Goal: Contribute content

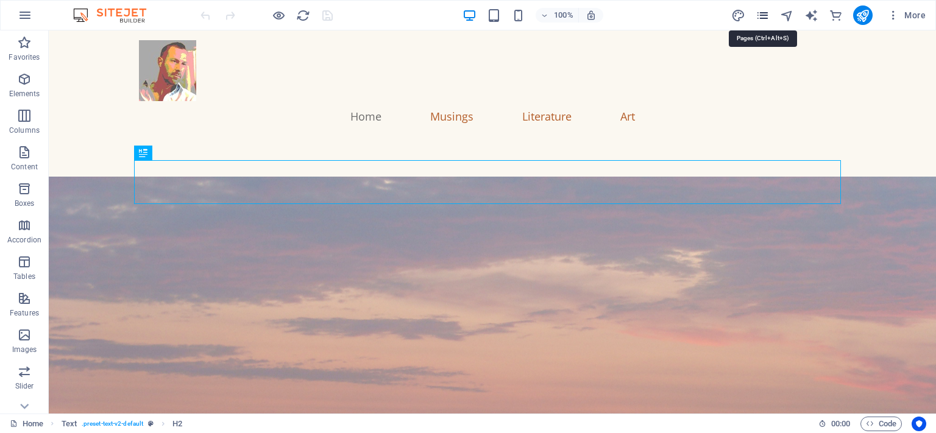
click at [761, 12] on icon "pages" at bounding box center [762, 16] width 14 height 14
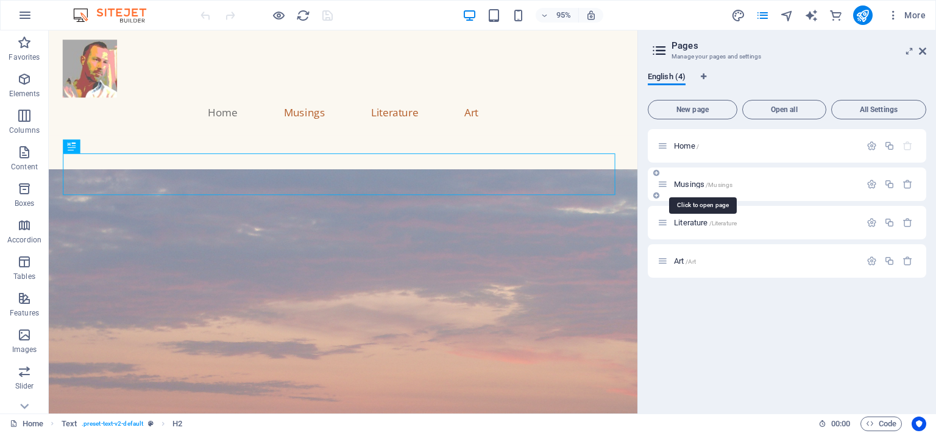
click at [705, 183] on span "Musings /Musings" at bounding box center [703, 184] width 58 height 9
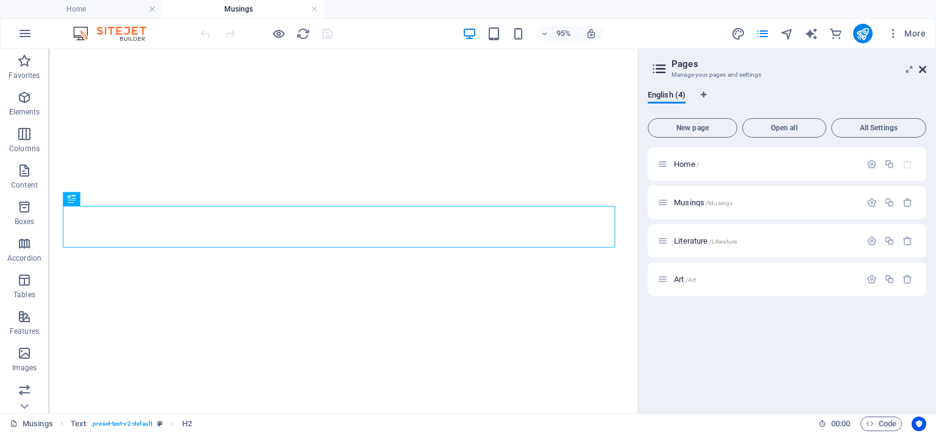
click at [919, 69] on icon at bounding box center [922, 70] width 7 height 10
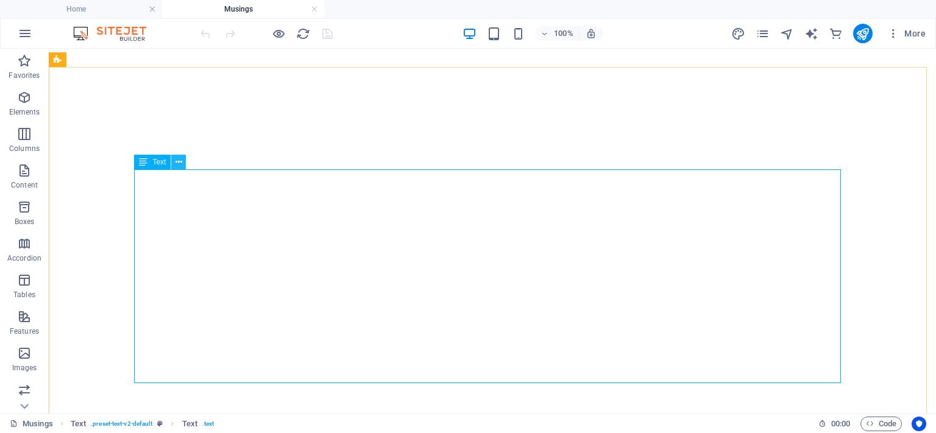
click at [175, 165] on icon at bounding box center [178, 162] width 7 height 13
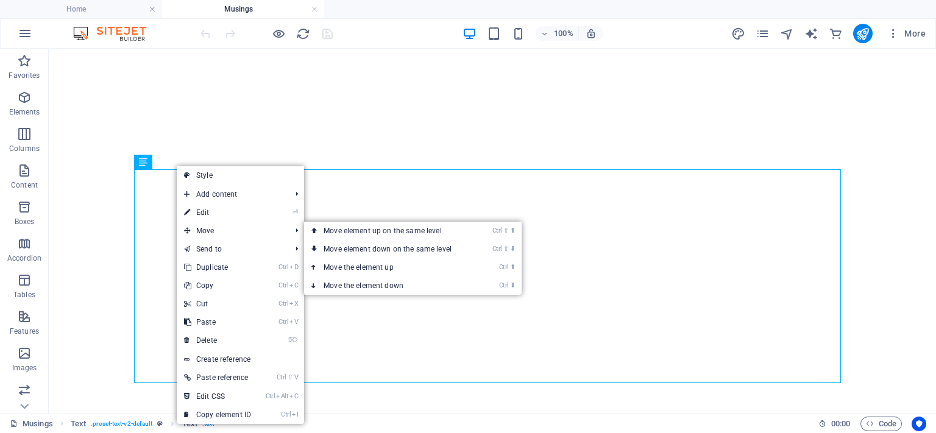
click at [212, 218] on link "⏎ Edit" at bounding box center [218, 212] width 82 height 18
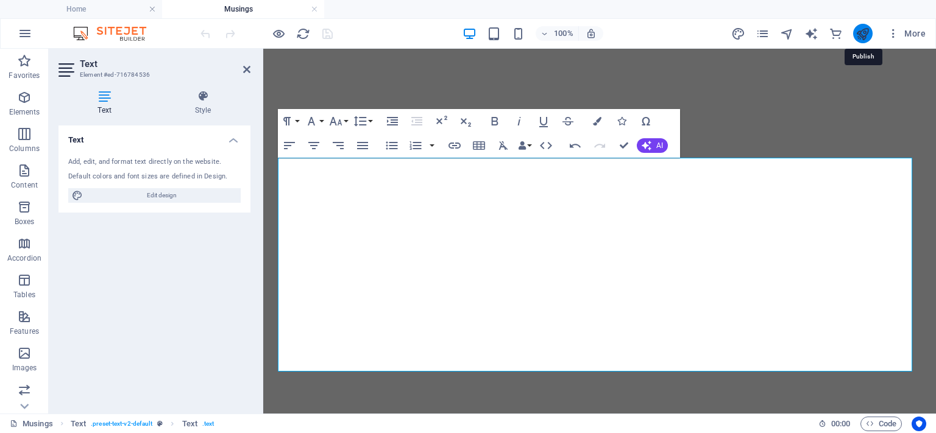
click at [858, 31] on icon "publish" at bounding box center [862, 34] width 14 height 14
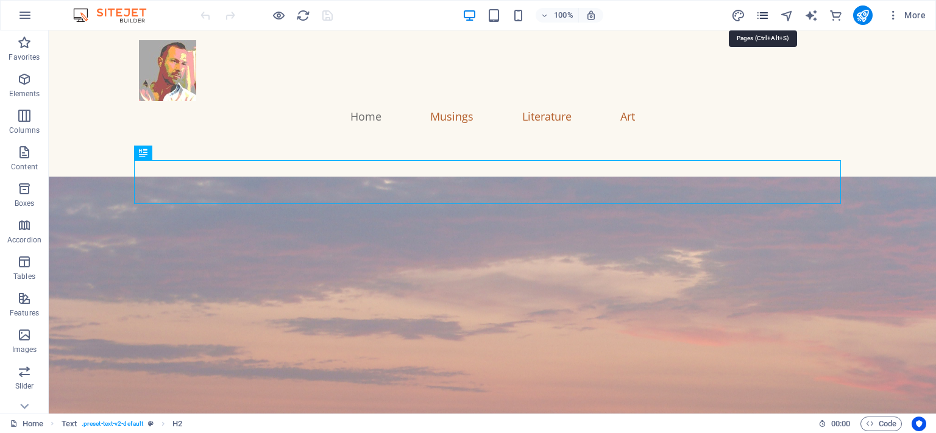
click at [760, 16] on icon "pages" at bounding box center [762, 16] width 14 height 14
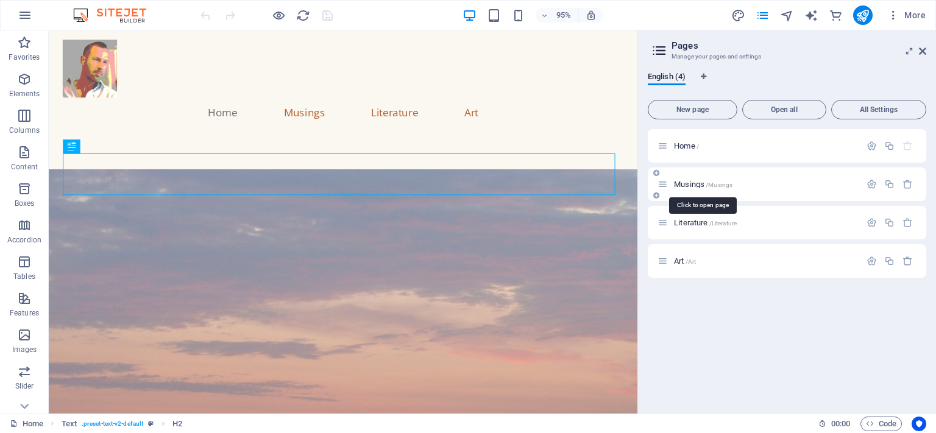
click at [700, 184] on span "Musings /Musings" at bounding box center [703, 184] width 58 height 9
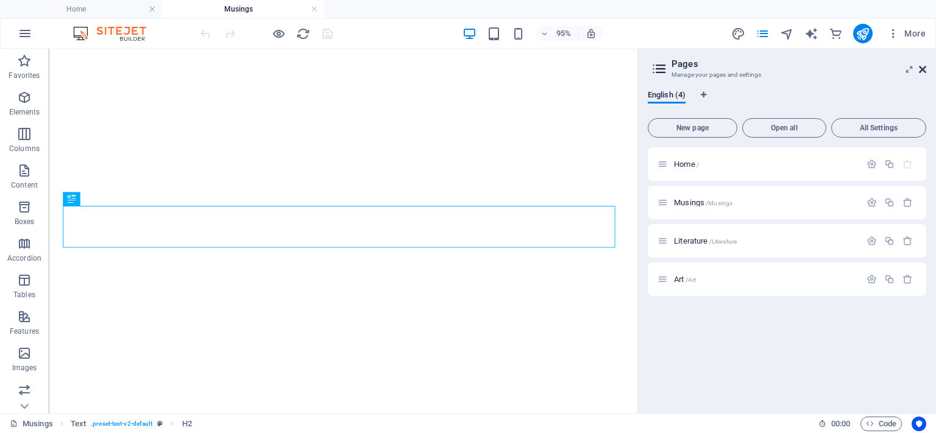
click at [924, 68] on icon at bounding box center [922, 70] width 7 height 10
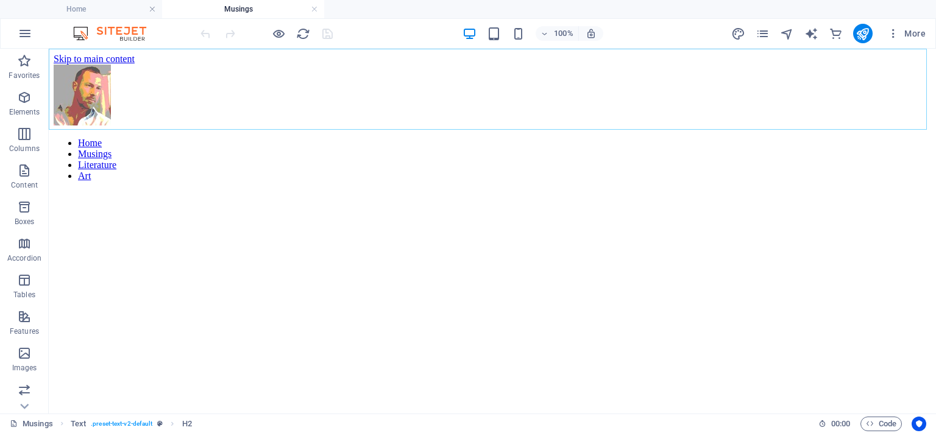
scroll to position [163629, 0]
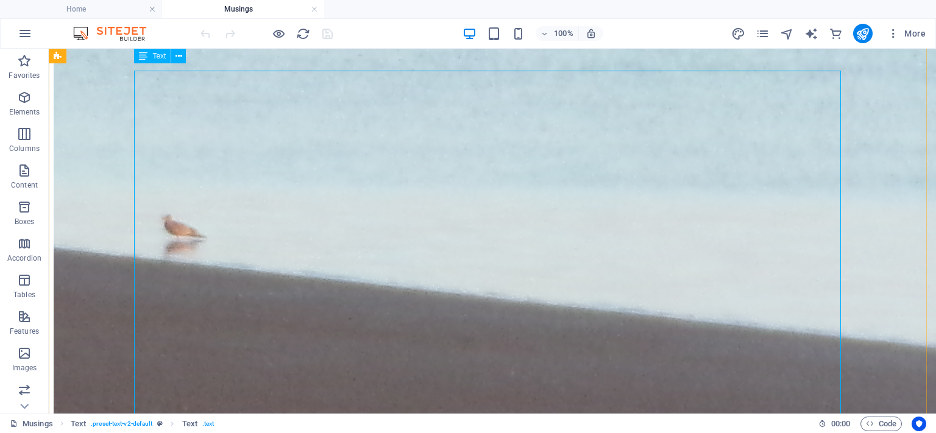
scroll to position [163019, 0]
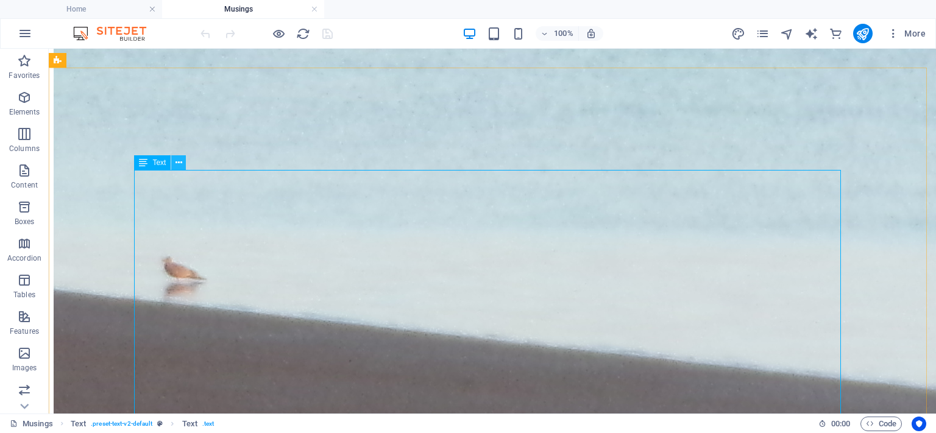
click at [185, 156] on button at bounding box center [178, 162] width 15 height 15
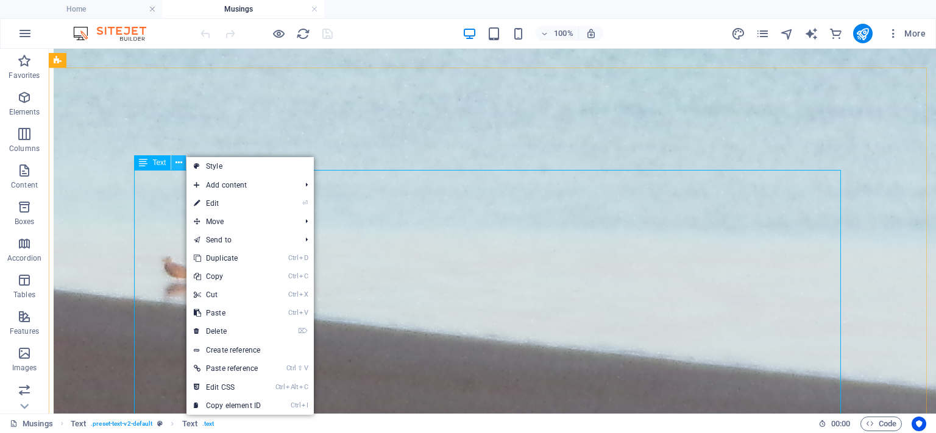
click at [175, 160] on icon at bounding box center [178, 163] width 7 height 13
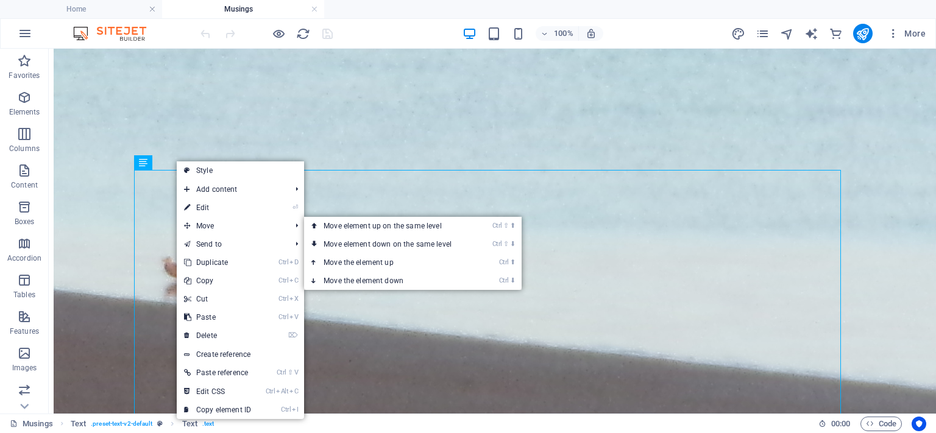
click at [202, 208] on link "⏎ Edit" at bounding box center [218, 208] width 82 height 18
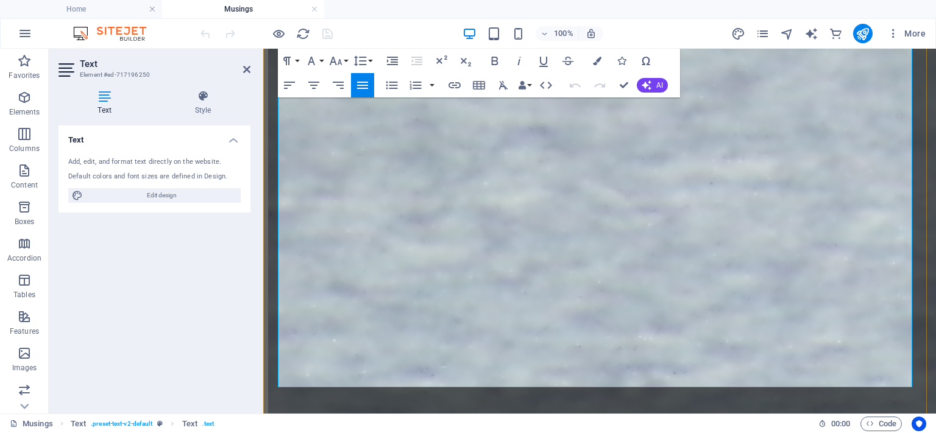
scroll to position [167924, 0]
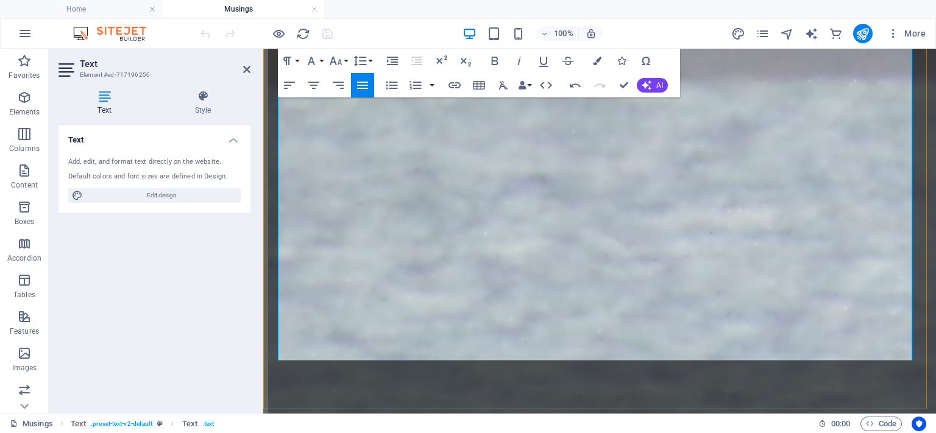
scroll to position [167803, 0]
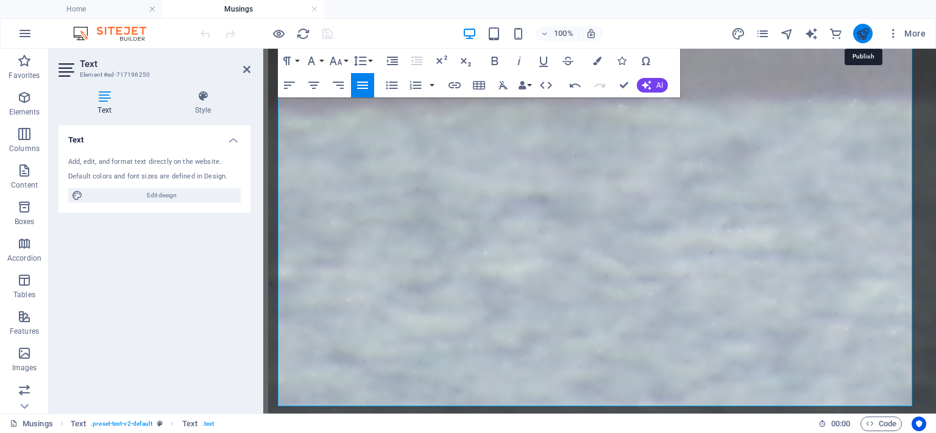
click at [863, 40] on icon "publish" at bounding box center [862, 34] width 14 height 14
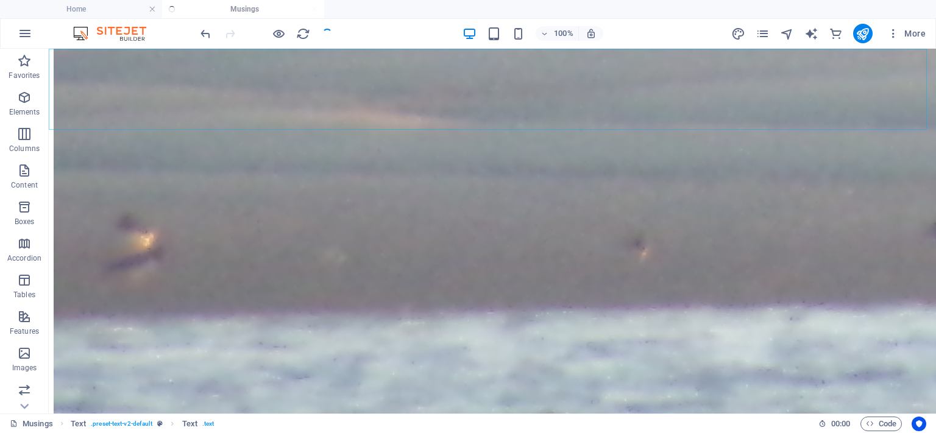
scroll to position [163507, 0]
